Goal: Task Accomplishment & Management: Manage account settings

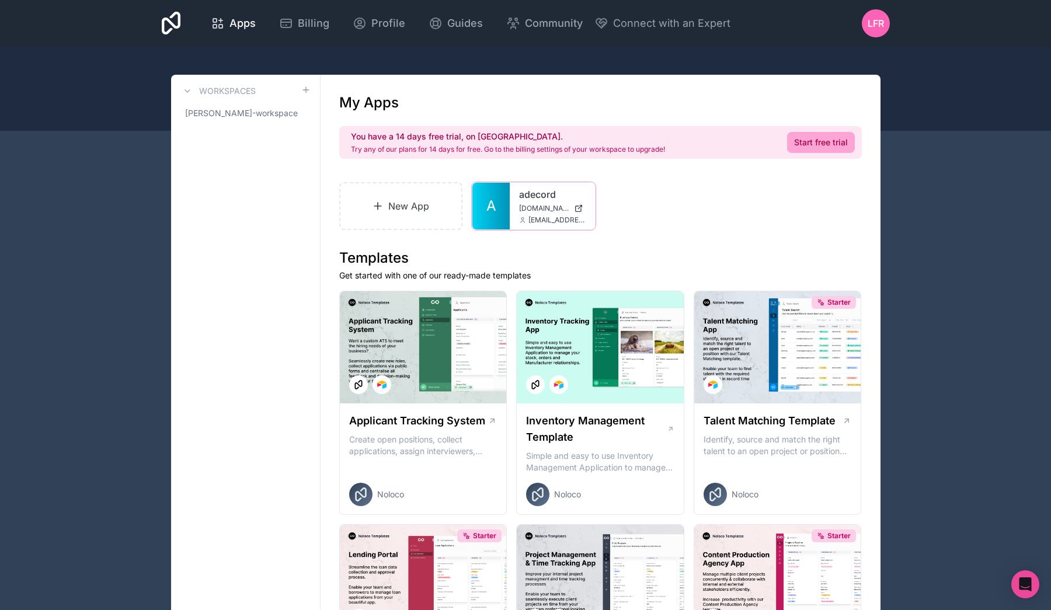
click at [551, 204] on span "adecord.noloco.co" at bounding box center [544, 208] width 50 height 9
click at [0, 0] on icon at bounding box center [0, 0] width 0 height 0
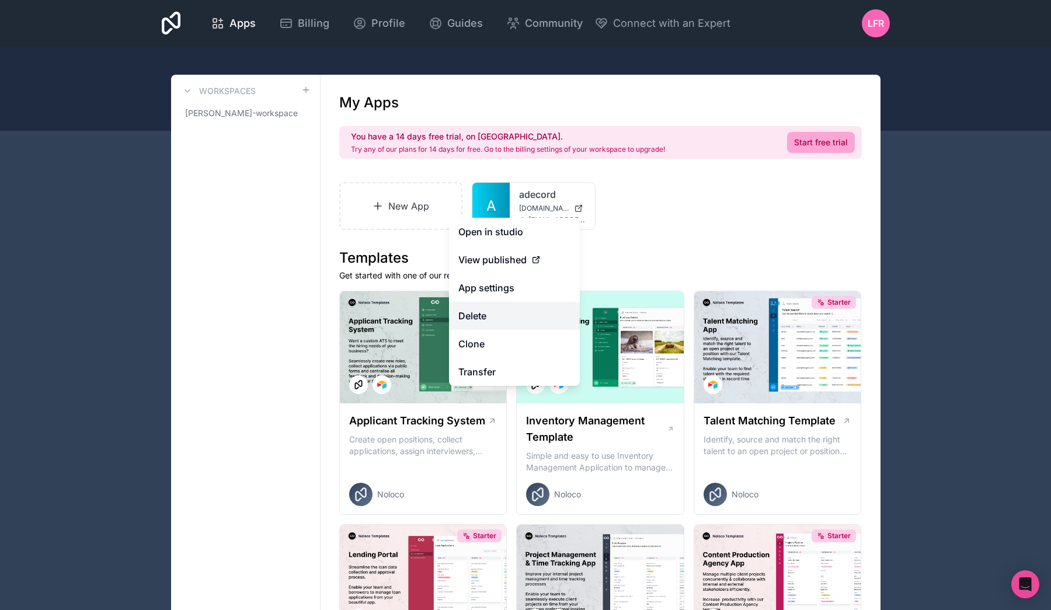
click at [541, 313] on button "Delete" at bounding box center [514, 316] width 131 height 28
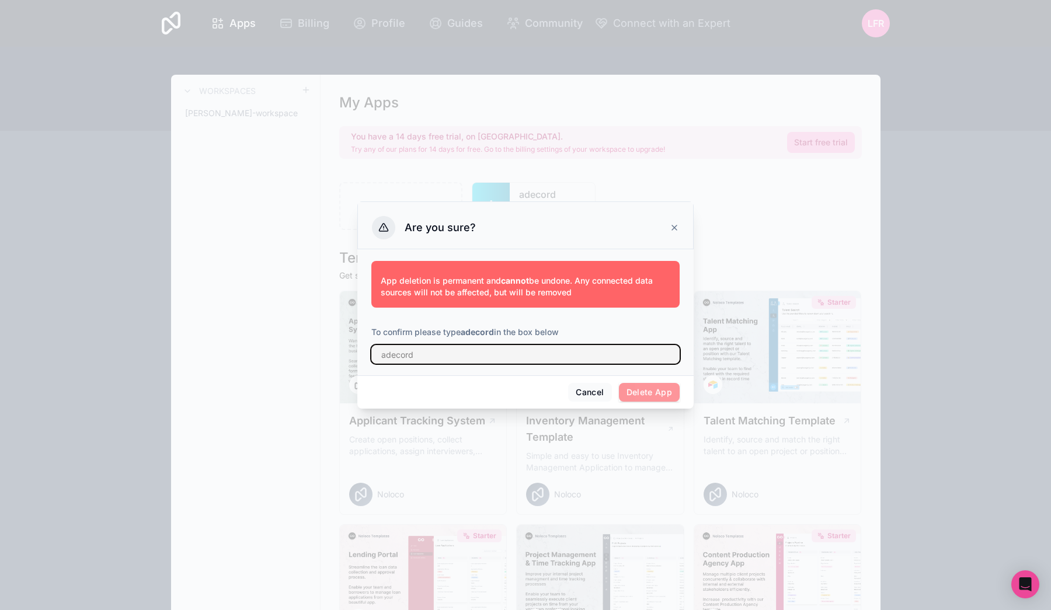
click at [587, 353] on input "text" at bounding box center [525, 354] width 308 height 19
type input "adecord"
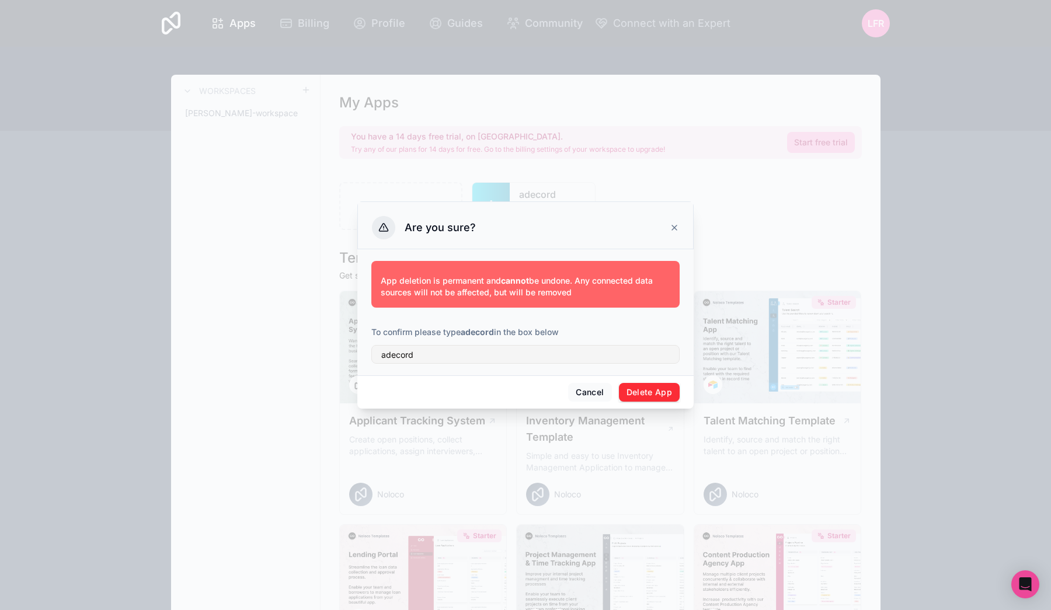
click at [664, 386] on button "Delete App" at bounding box center [649, 392] width 61 height 19
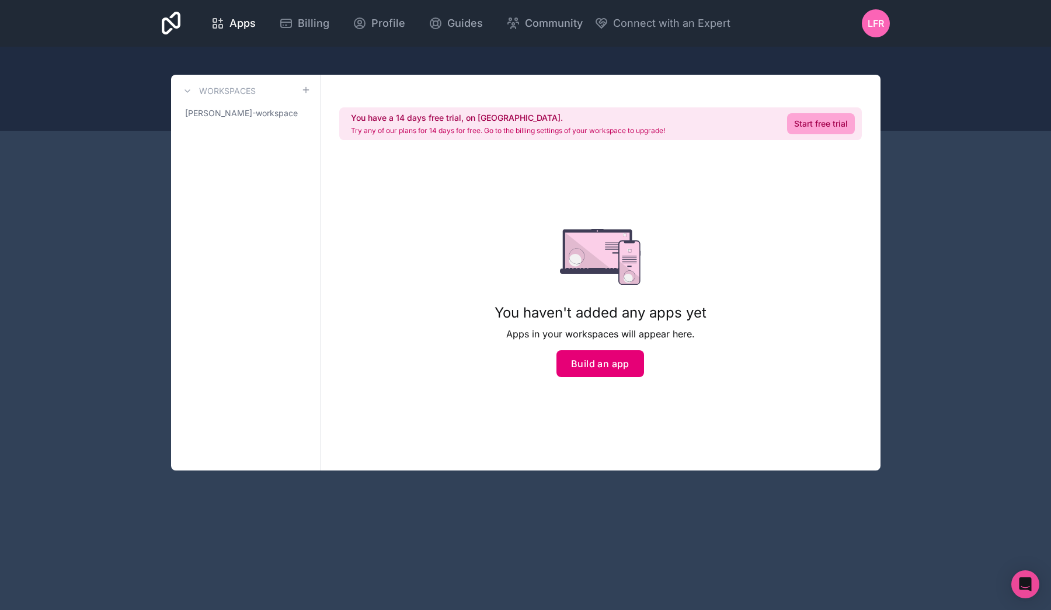
click at [585, 361] on button "Build an app" at bounding box center [600, 363] width 88 height 27
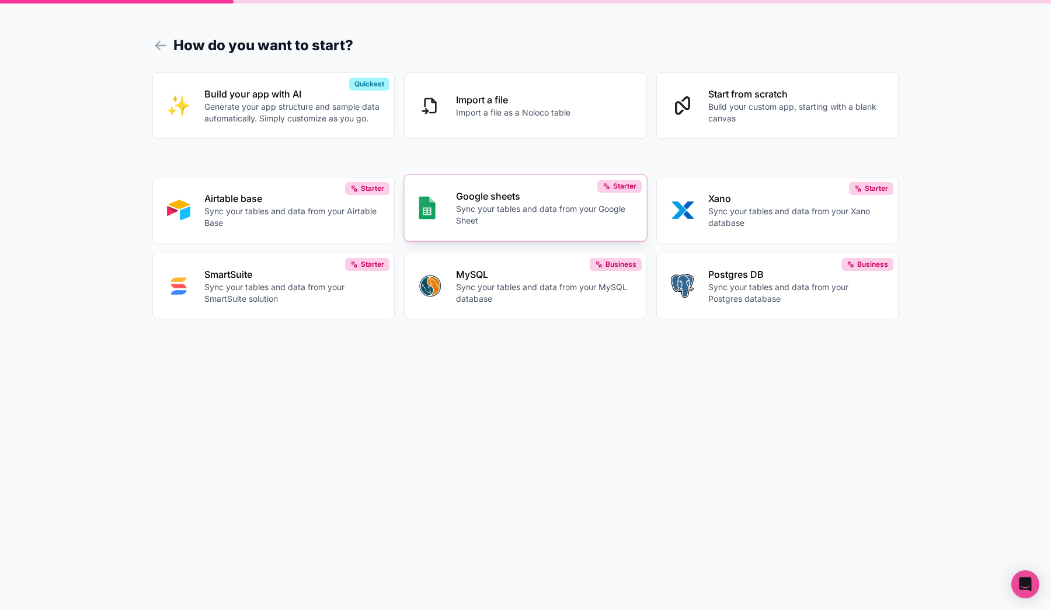
click at [585, 218] on p "Sync your tables and data from your Google Sheet" at bounding box center [544, 214] width 176 height 23
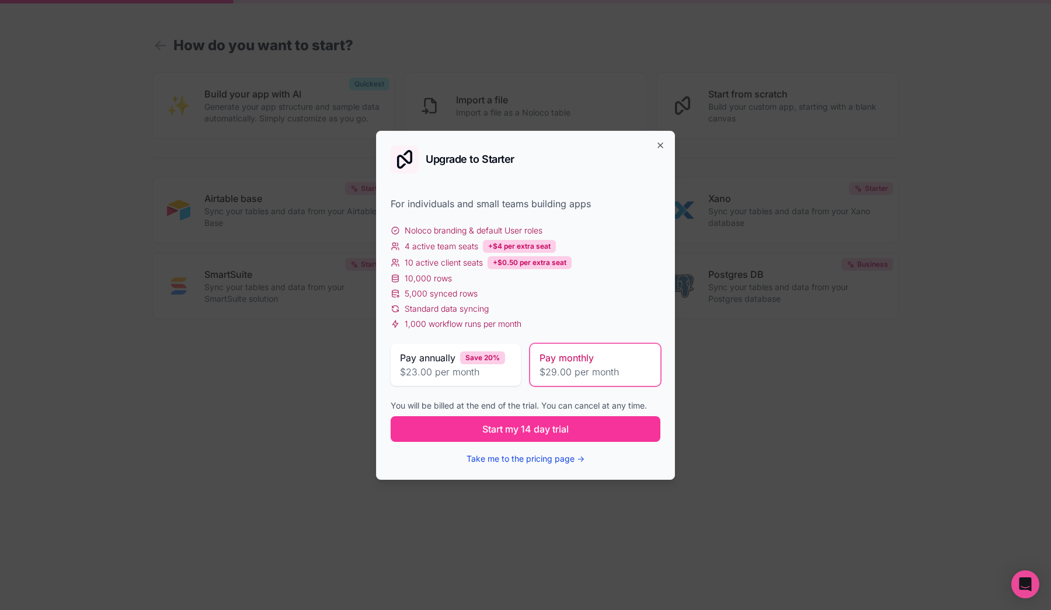
click at [548, 458] on button "Take me to the pricing page →" at bounding box center [525, 459] width 118 height 12
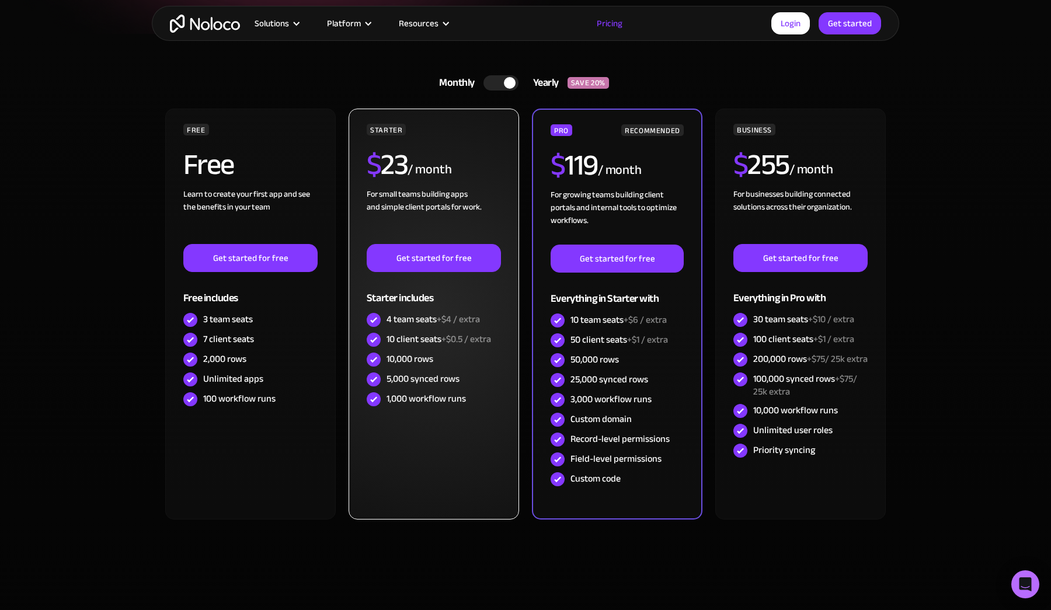
scroll to position [247, 0]
